Goal: Check status

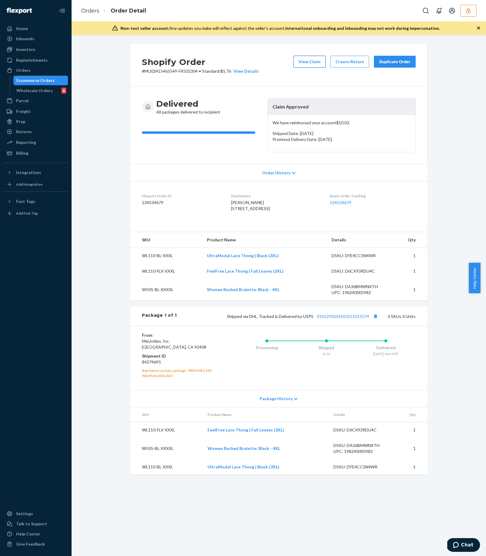
click at [309, 63] on button "View Claim" at bounding box center [309, 62] width 32 height 12
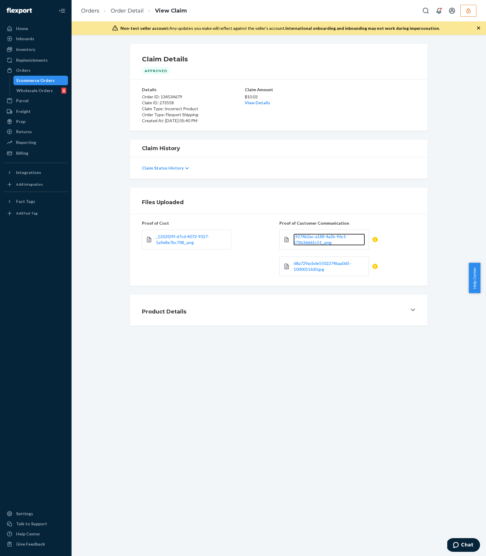
click at [342, 241] on link "_9274b2ac-a188-4a2b-96c1-572b36661c51_.png" at bounding box center [329, 240] width 72 height 12
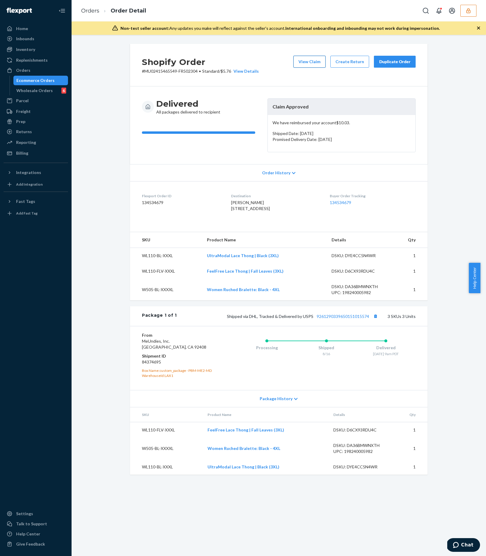
click at [309, 61] on button "View Claim" at bounding box center [309, 62] width 32 height 12
click at [307, 62] on button "View Claim" at bounding box center [309, 62] width 32 height 12
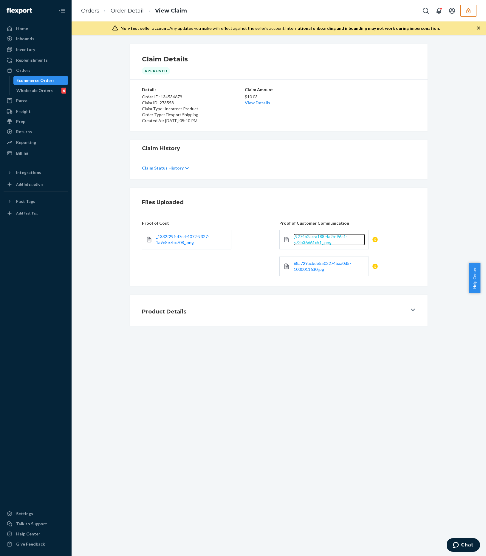
click at [327, 240] on span "_9274b2ac-a188-4a2b-96c1-572b36661c51_.png" at bounding box center [320, 239] width 54 height 11
click at [0, 0] on div "Home Inbounds Shipping Plans Problems Inventory Products Branded Packaging Repl…" at bounding box center [243, 278] width 486 height 556
